Goal: Obtain resource: Download file/media

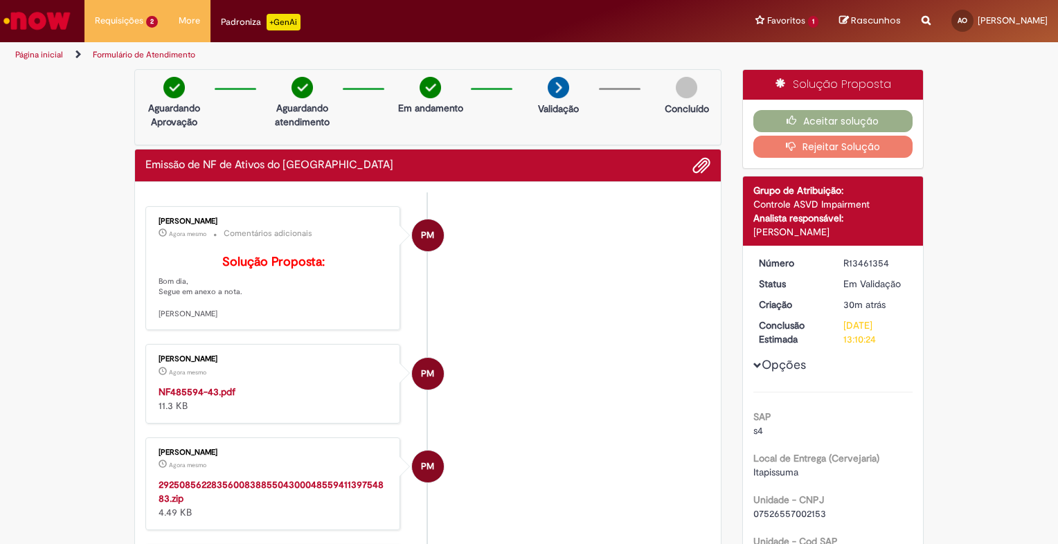
click at [468, 281] on li "PM [PERSON_NAME] Agora mesmo Agora mesmo Comentários adicionais Solução Propost…" at bounding box center [427, 268] width 565 height 125
click at [609, 314] on li "PM [PERSON_NAME] Agora mesmo Agora mesmo Comentários adicionais Solução Propost…" at bounding box center [427, 268] width 565 height 125
click at [586, 300] on li "PM [PERSON_NAME] Agora mesmo Agora mesmo Comentários adicionais Solução Propost…" at bounding box center [427, 268] width 565 height 125
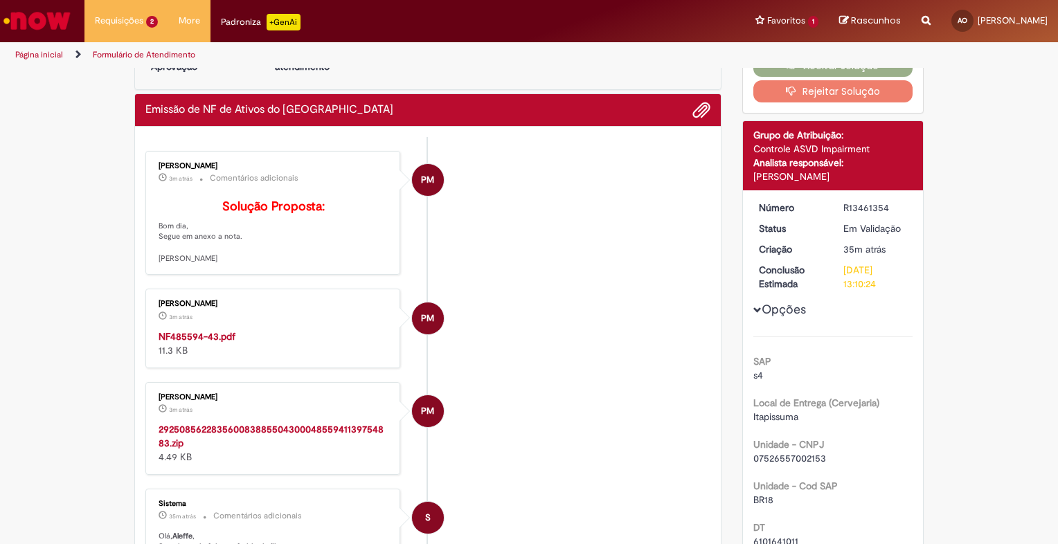
scroll to position [138, 0]
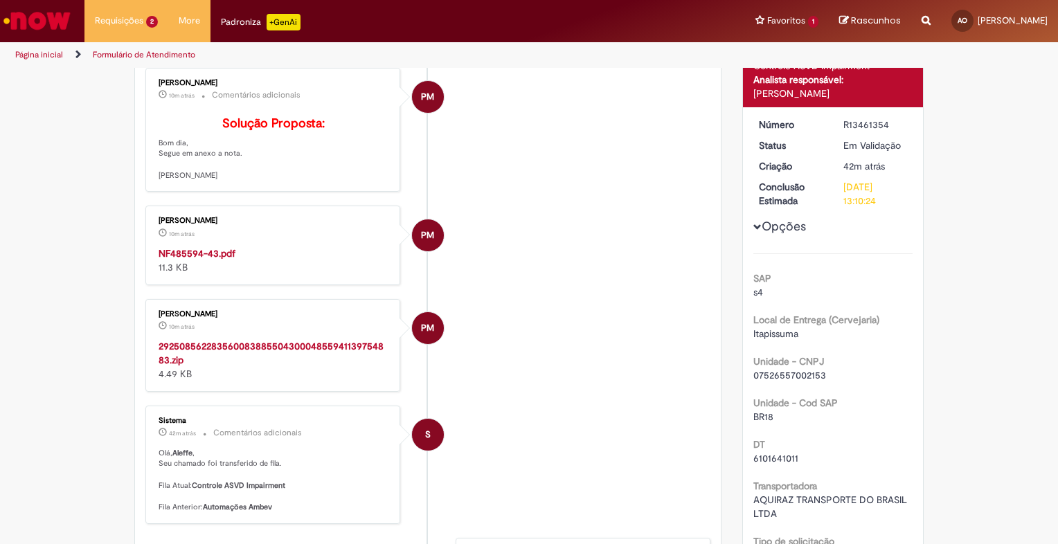
click at [601, 256] on li "PM [PERSON_NAME] 10m atrás 10 minutos atrás NF485594-43.pdf 11.3 KB" at bounding box center [427, 245] width 565 height 79
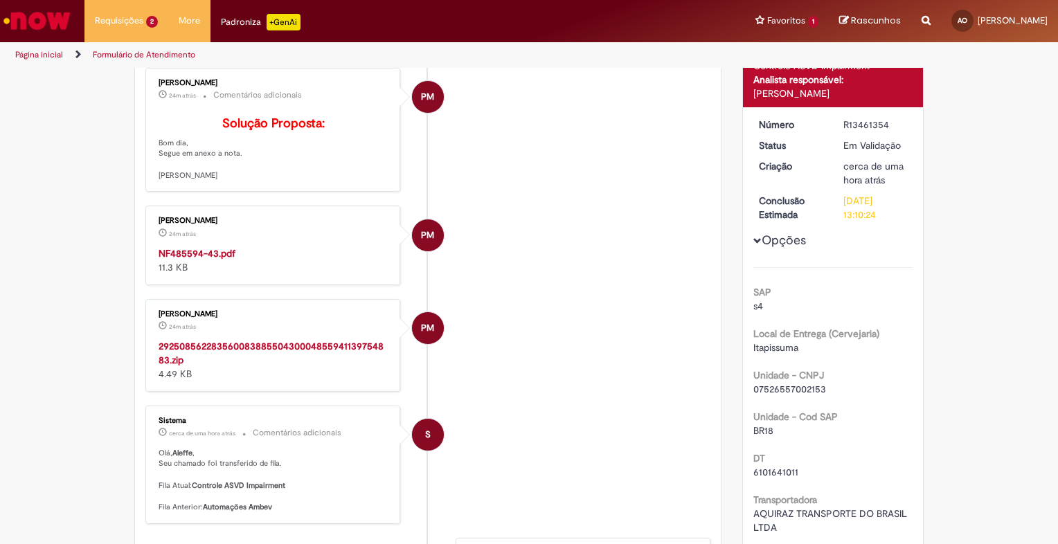
scroll to position [111, 0]
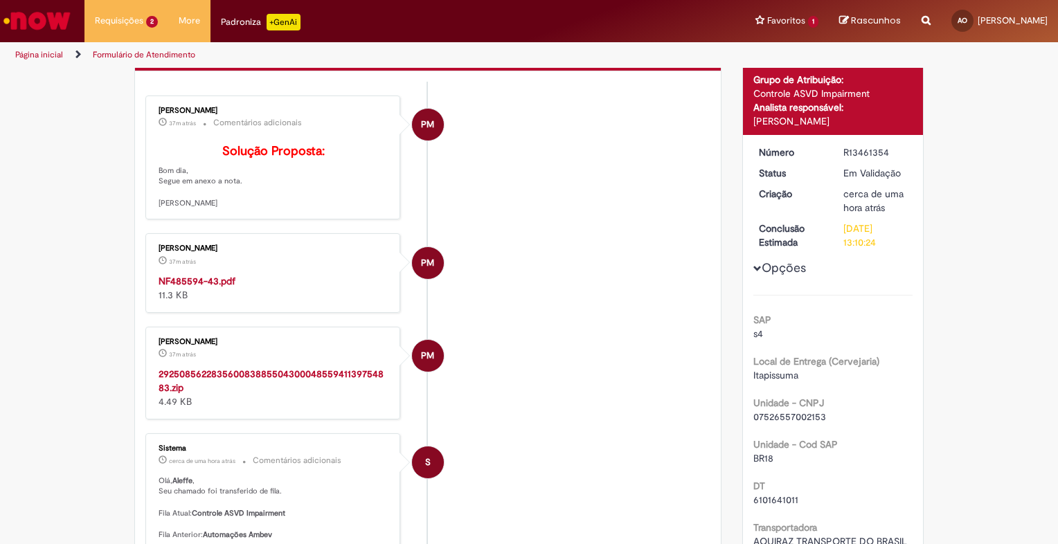
click at [554, 220] on li "PM [PERSON_NAME] 37m atrás 37 minutos atrás Comentários adicionais Solução Prop…" at bounding box center [427, 158] width 565 height 125
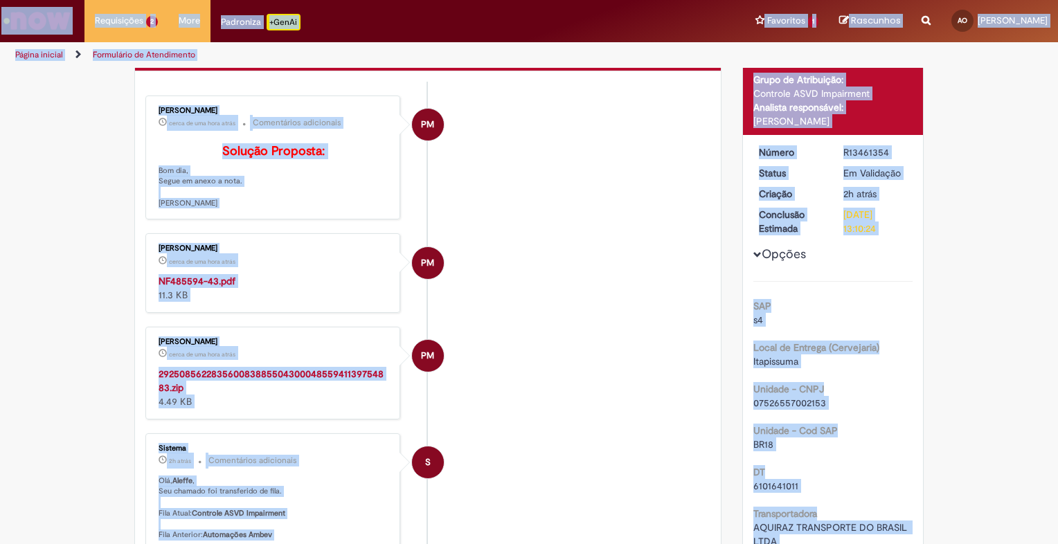
click at [515, 182] on li "PM [PERSON_NAME] cerca de uma hora atrás cerca de uma hora atrás Comentários ad…" at bounding box center [427, 158] width 565 height 125
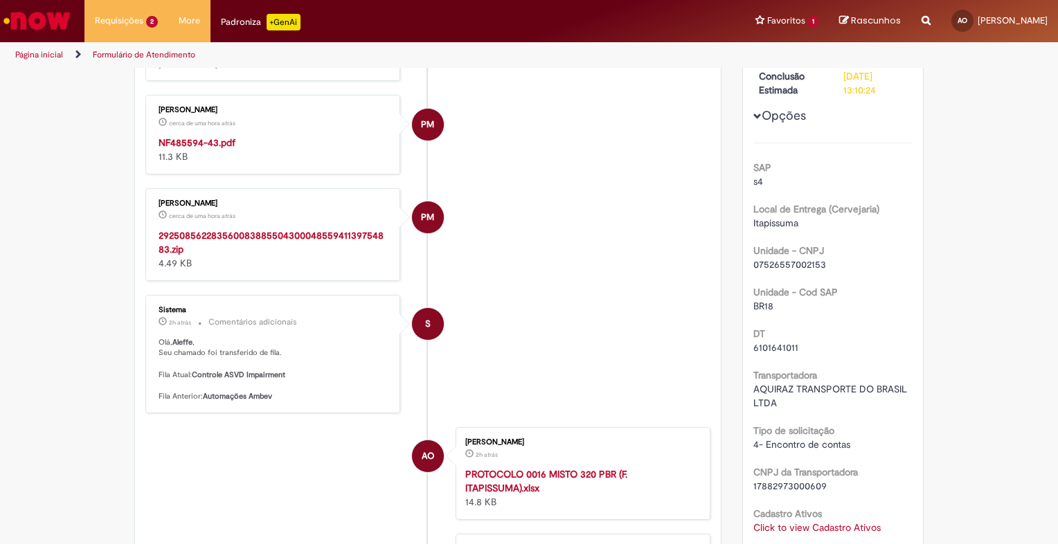
scroll to position [526, 0]
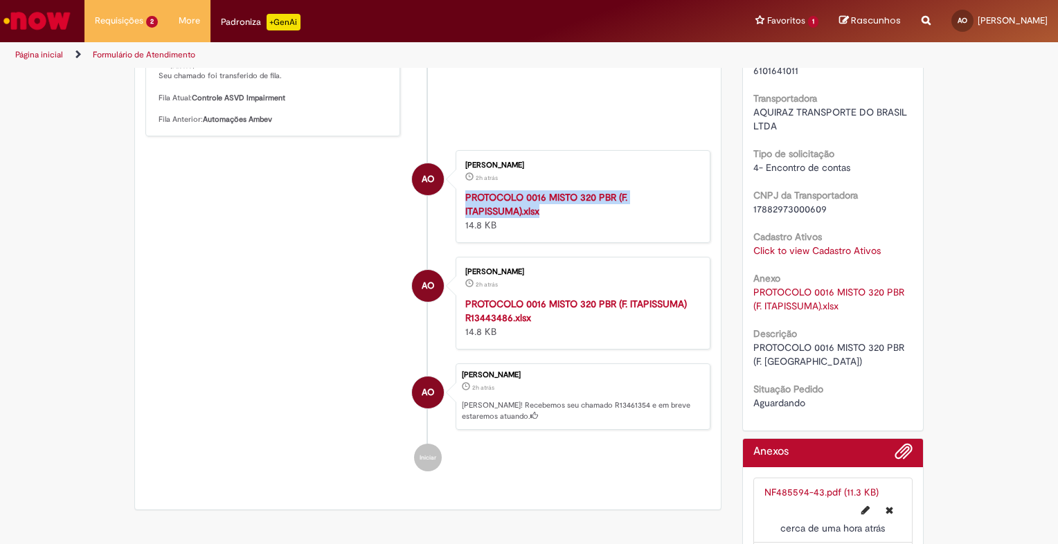
drag, startPoint x: 570, startPoint y: 231, endPoint x: 454, endPoint y: 216, distance: 117.3
click at [460, 216] on div "[PERSON_NAME] 2h atrás 2 horas atrás PROTOCOLO 0016 MISTO 320 PBR (F. ITAPISSUM…" at bounding box center [583, 196] width 246 height 84
copy strong "PROTOCOLO 0016 MISTO 320 PBR (F. ITAPISSUMA).xlsx"
click at [287, 268] on ul "PM [PERSON_NAME] cerca de uma hora atrás cerca de uma hora atrás Comentários ad…" at bounding box center [427, 75] width 565 height 819
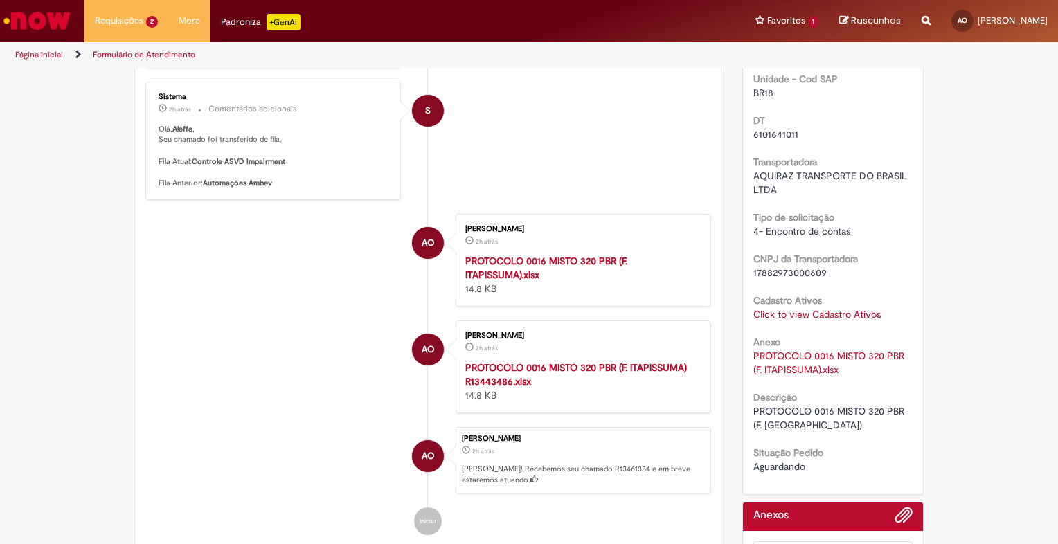
scroll to position [180, 0]
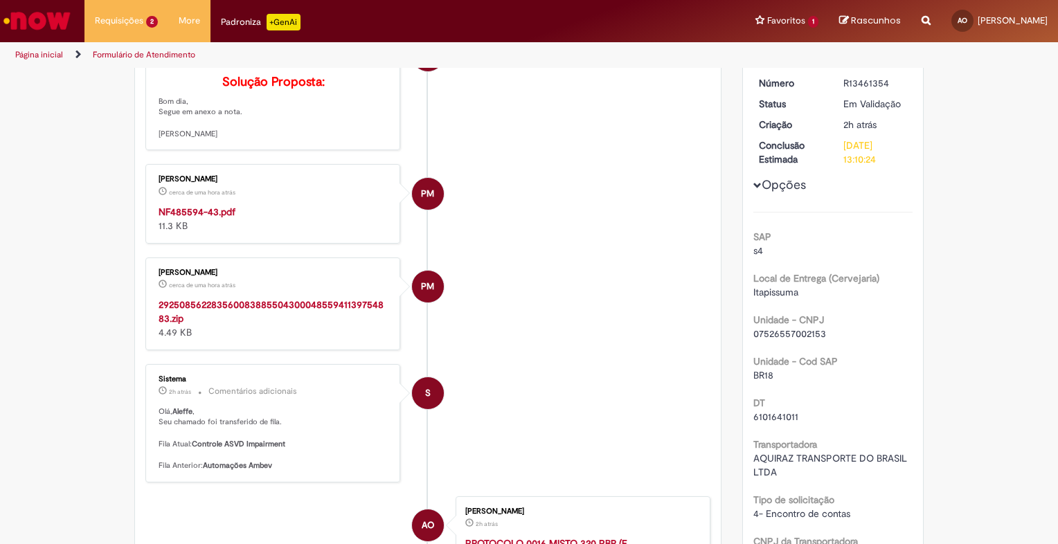
click at [197, 218] on strong "NF485594-43.pdf" at bounding box center [196, 212] width 77 height 12
